Goal: Task Accomplishment & Management: Complete application form

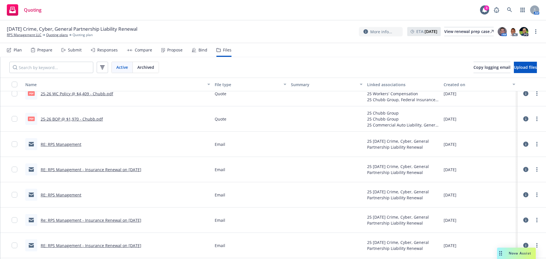
scroll to position [142, 0]
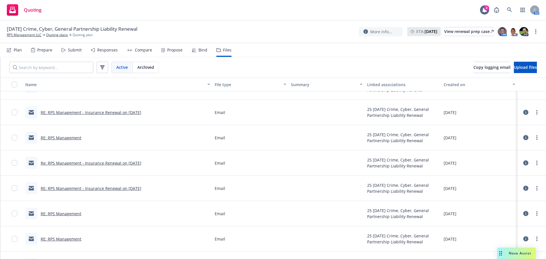
click at [75, 50] on div "Submit" at bounding box center [75, 50] width 14 height 5
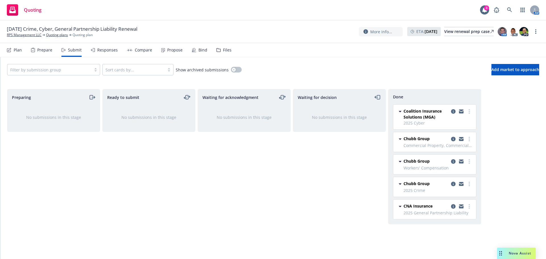
click at [110, 49] on div "Responses" at bounding box center [107, 50] width 20 height 5
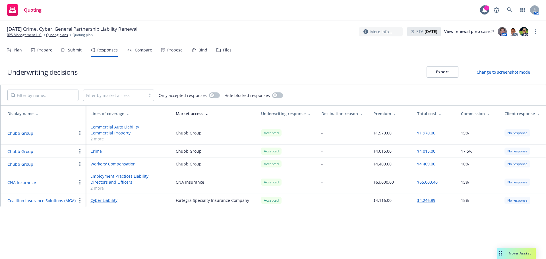
click at [28, 182] on button "CNA Insurance" at bounding box center [21, 182] width 28 height 6
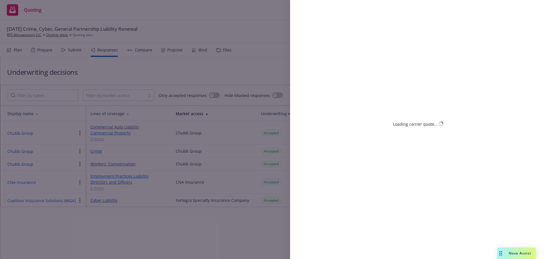
select select "CA"
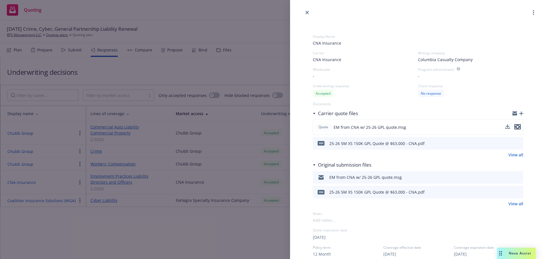
click at [515, 127] on icon "preview file" at bounding box center [517, 127] width 5 height 4
click at [306, 11] on icon "close" at bounding box center [306, 12] width 3 height 3
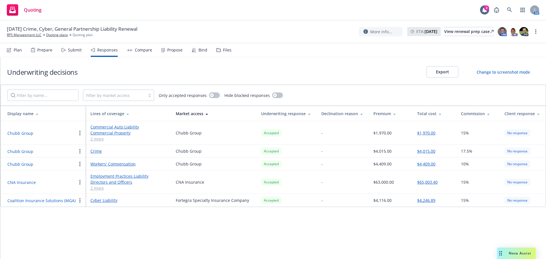
click at [226, 49] on div "Files" at bounding box center [227, 50] width 9 height 5
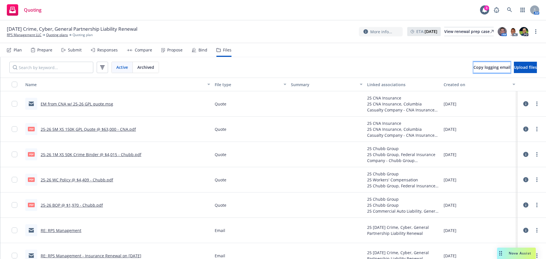
click at [473, 70] on button "Copy logging email" at bounding box center [491, 67] width 37 height 11
